Goal: Check status: Check status

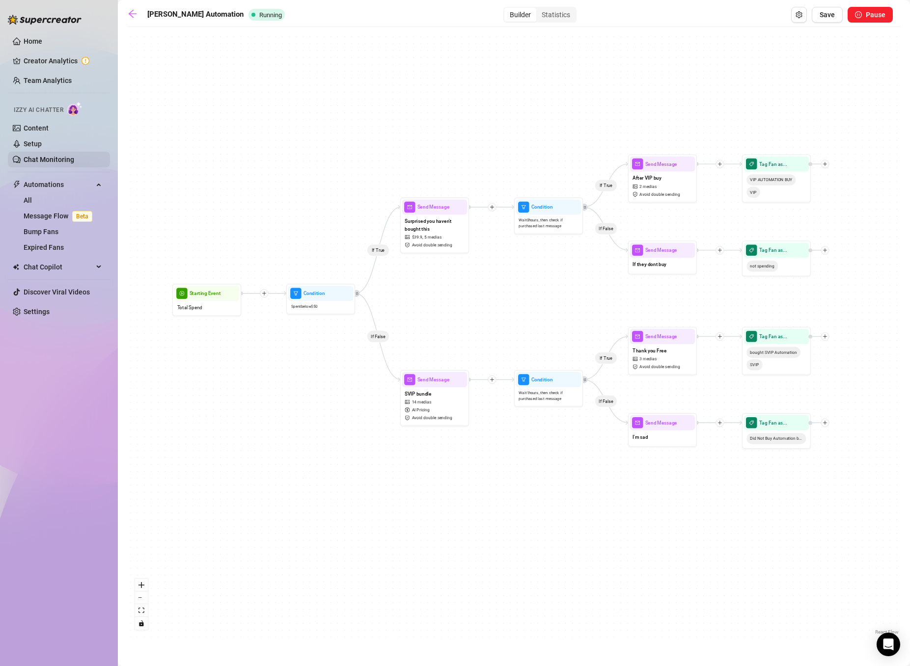
click at [34, 159] on link "Chat Monitoring" at bounding box center [49, 160] width 51 height 8
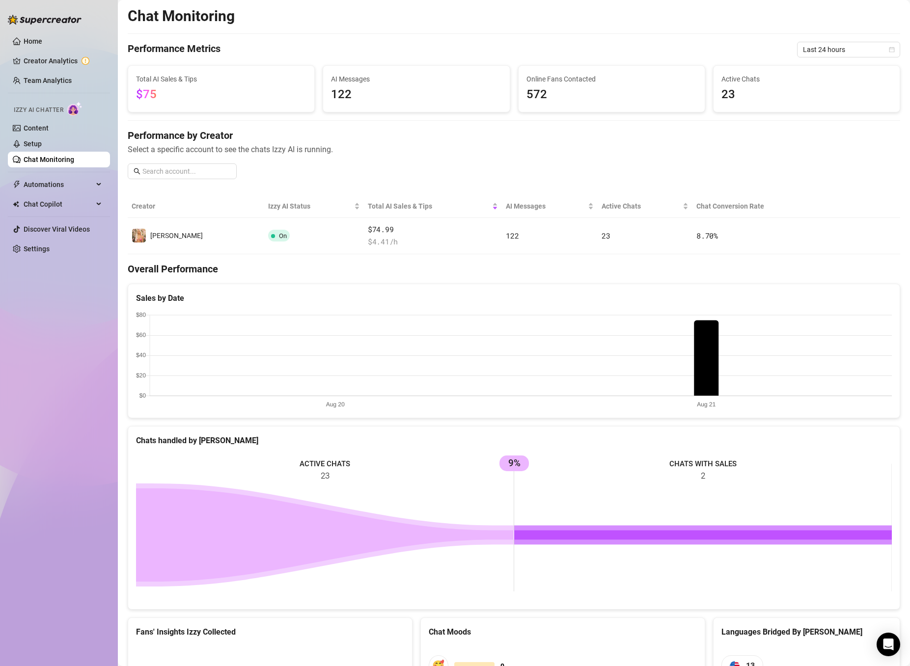
click at [143, 195] on th "Creator" at bounding box center [196, 206] width 136 height 23
click at [506, 212] on div "AI Messages" at bounding box center [550, 206] width 88 height 11
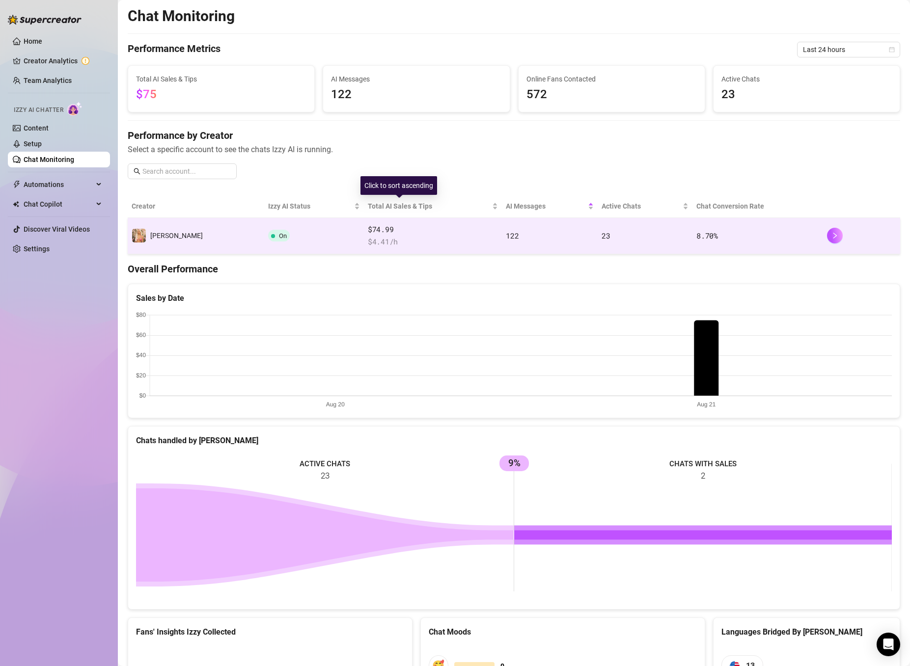
click at [364, 218] on td "$74.99 $ 4.41 /h" at bounding box center [433, 236] width 138 height 36
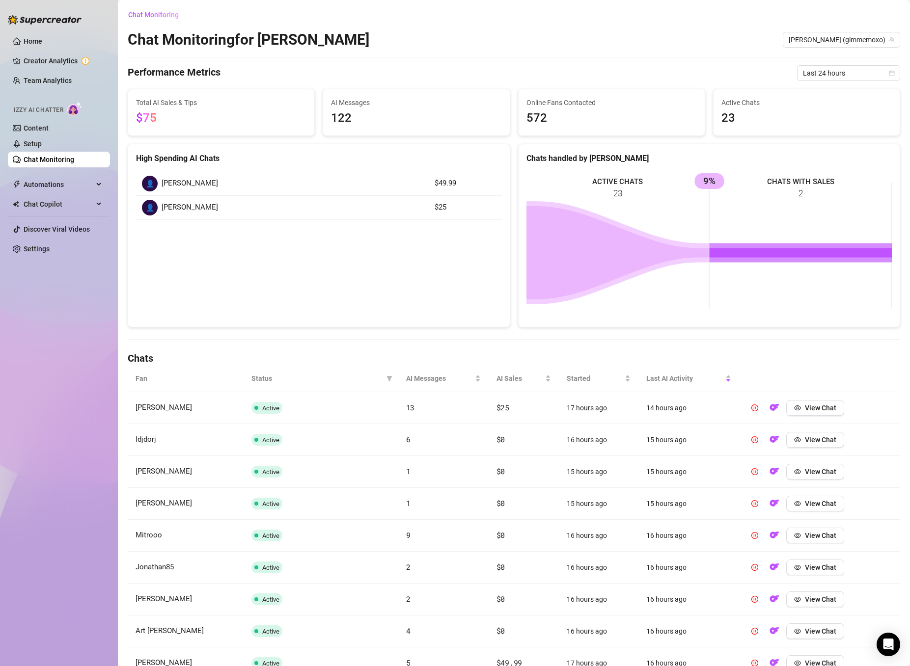
click at [246, 89] on div "Total AI Sales & Tips $75" at bounding box center [221, 112] width 186 height 46
click at [815, 78] on span "Last 24 hours" at bounding box center [848, 73] width 91 height 15
click at [814, 109] on div "Last 7 days" at bounding box center [847, 108] width 87 height 11
click at [34, 184] on span "Automations" at bounding box center [59, 185] width 70 height 16
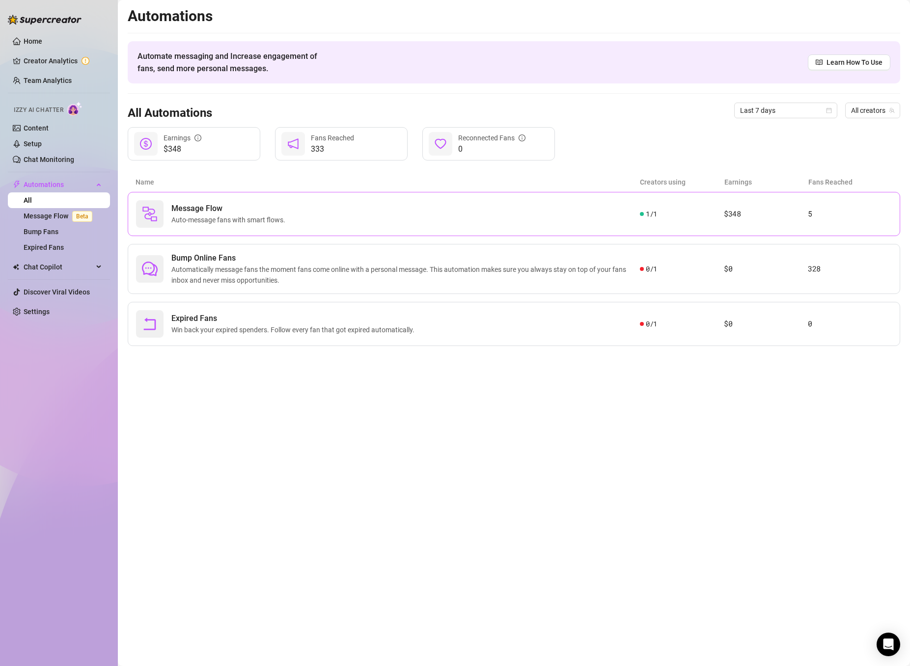
click at [423, 233] on div "Message Flow Auto-message fans with smart flows. 1 / 1 $348 5" at bounding box center [514, 214] width 772 height 44
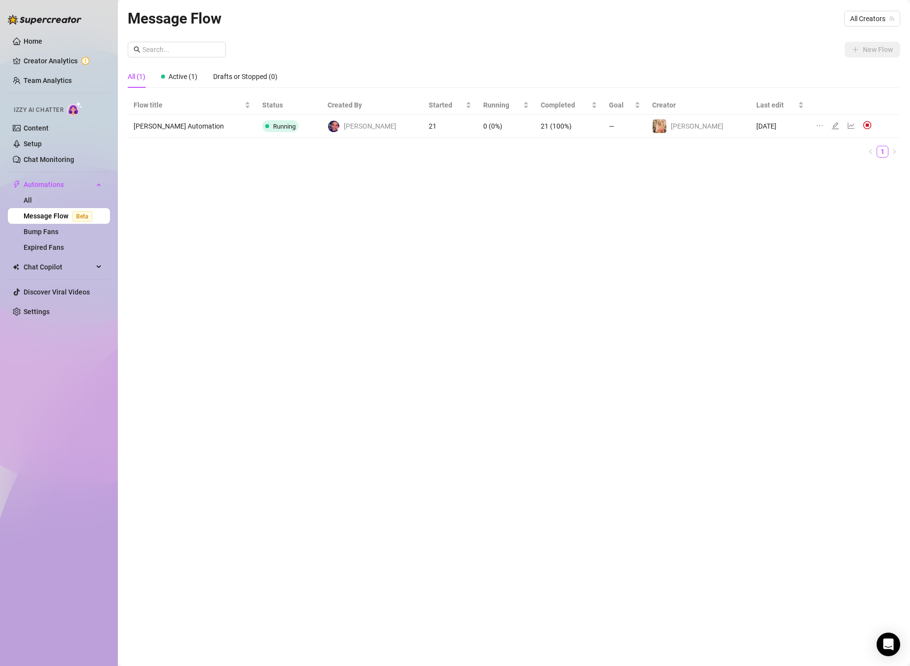
click at [847, 124] on icon "line-chart" at bounding box center [851, 126] width 8 height 8
